Goal: Information Seeking & Learning: Learn about a topic

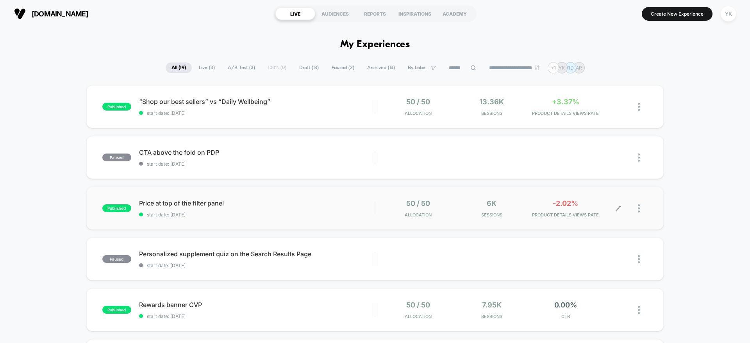
click at [570, 208] on div "-2.02% PRODUCT DETAILS VIEWS RATE" at bounding box center [565, 208] width 70 height 18
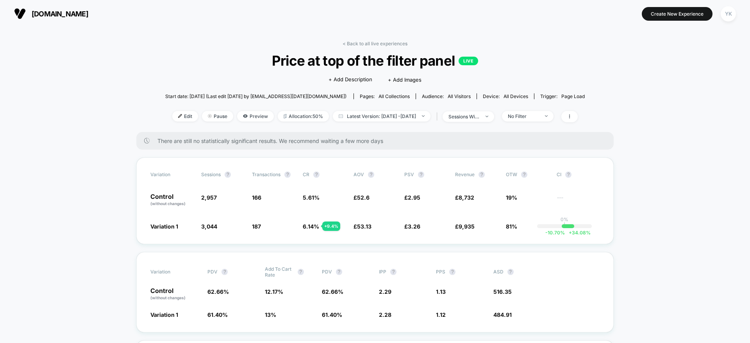
click at [346, 47] on div "< Back to all live experiences Price at top of the filter panel LIVE Click to e…" at bounding box center [374, 86] width 419 height 91
click at [350, 41] on link "< Back to all live experiences" at bounding box center [374, 44] width 65 height 6
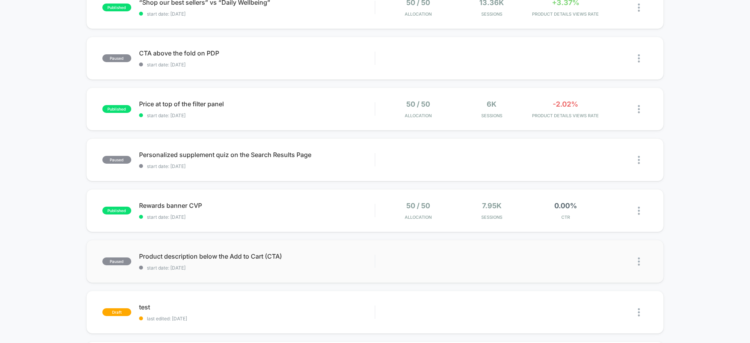
scroll to position [117, 0]
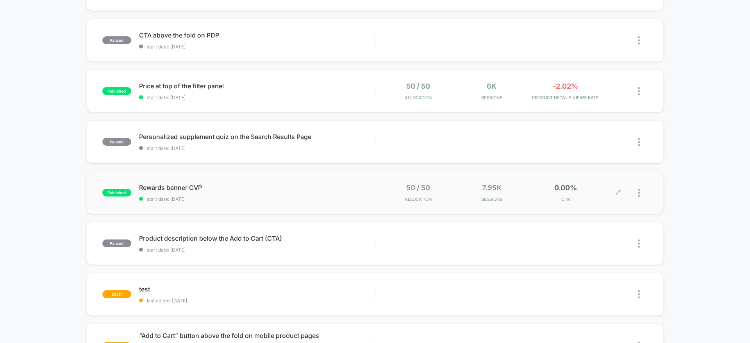
click at [608, 198] on div at bounding box center [611, 193] width 14 height 18
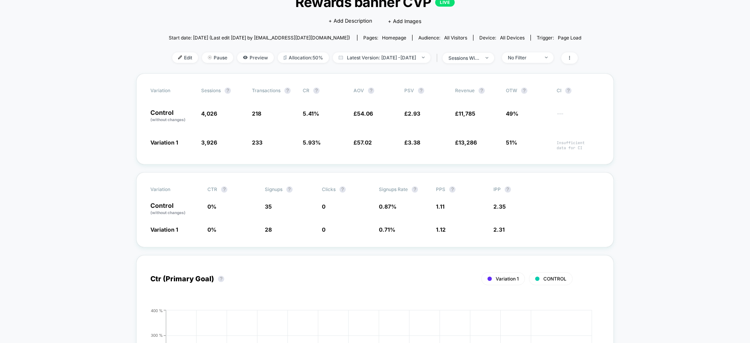
scroll to position [176, 0]
